Goal: Contribute content: Add original content to the website for others to see

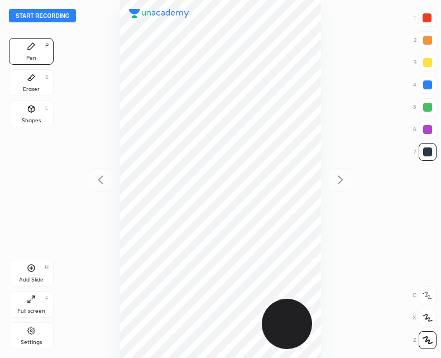
scroll to position [358, 262]
click at [45, 16] on button "Start recording" at bounding box center [42, 15] width 67 height 13
click at [44, 13] on button "End recording" at bounding box center [40, 15] width 62 height 13
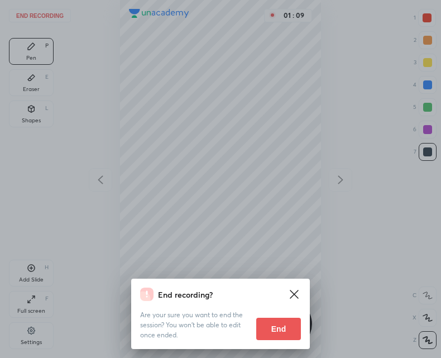
click at [282, 333] on button "End" at bounding box center [278, 328] width 45 height 22
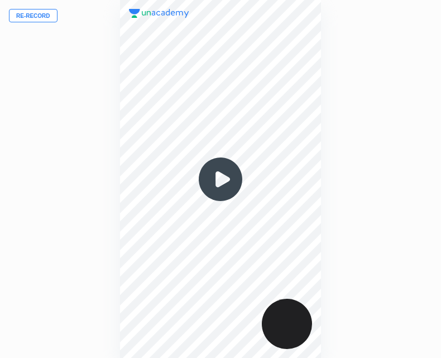
click at [29, 14] on button "Re-record" at bounding box center [33, 15] width 49 height 13
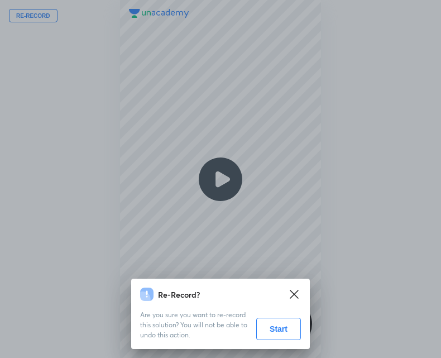
click at [274, 330] on button "Start" at bounding box center [278, 328] width 45 height 22
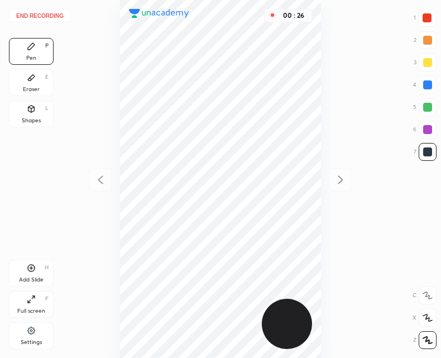
click at [424, 19] on div at bounding box center [426, 17] width 9 height 9
click at [426, 151] on div at bounding box center [427, 151] width 9 height 9
click at [425, 22] on div at bounding box center [426, 17] width 9 height 9
click at [434, 155] on div at bounding box center [427, 152] width 18 height 18
click at [36, 13] on button "End recording" at bounding box center [40, 15] width 62 height 13
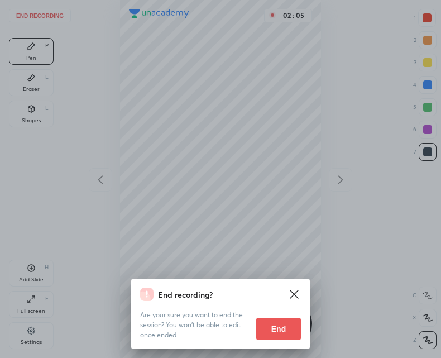
click at [277, 326] on button "End" at bounding box center [278, 328] width 45 height 22
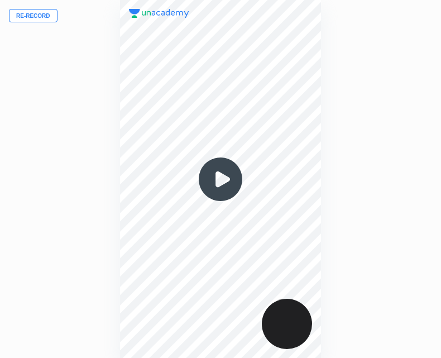
click at [219, 173] on img at bounding box center [221, 179] width 54 height 54
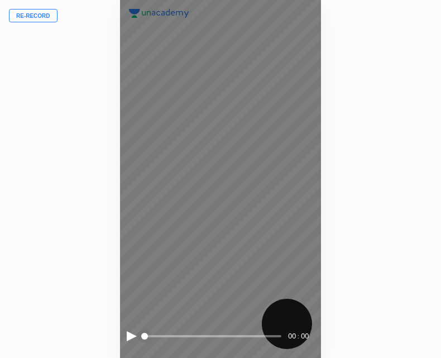
click at [131, 339] on div at bounding box center [132, 336] width 10 height 10
click at [128, 340] on div at bounding box center [131, 336] width 8 height 10
